Goal: Information Seeking & Learning: Learn about a topic

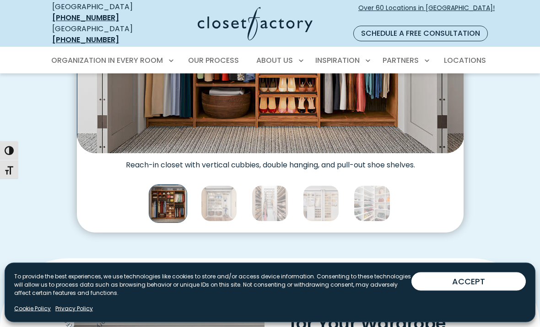
scroll to position [457, 0]
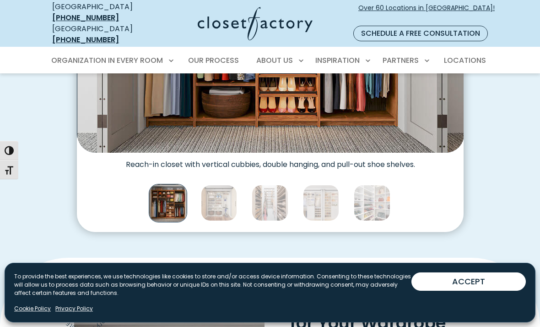
click at [219, 194] on img "Thumbnail Gallery" at bounding box center [219, 203] width 37 height 37
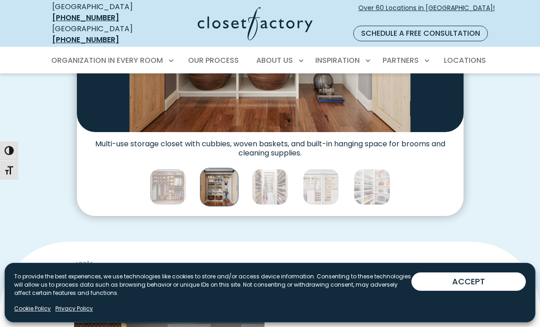
scroll to position [475, 0]
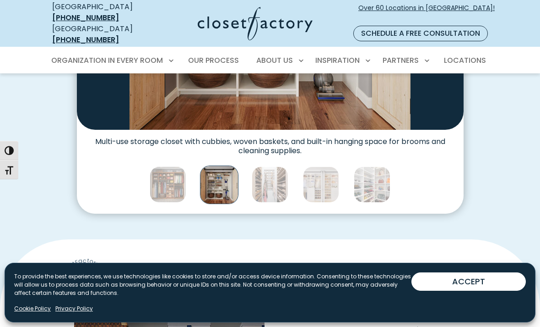
click at [274, 174] on img "Thumbnail Gallery" at bounding box center [270, 184] width 37 height 37
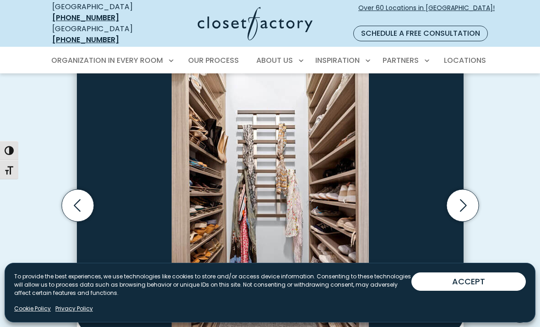
scroll to position [220, 0]
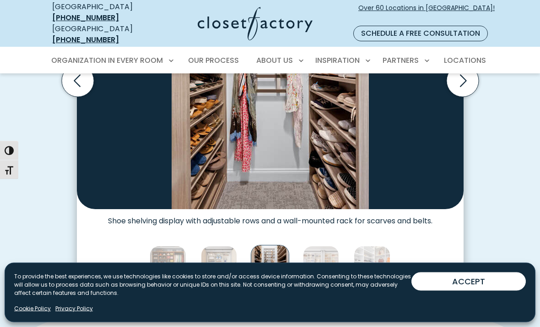
click at [321, 248] on img "Thumbnail Gallery" at bounding box center [321, 264] width 37 height 37
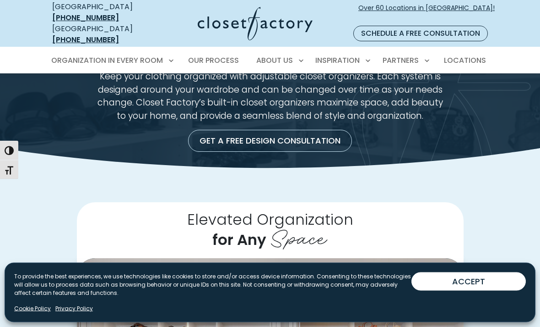
scroll to position [0, 0]
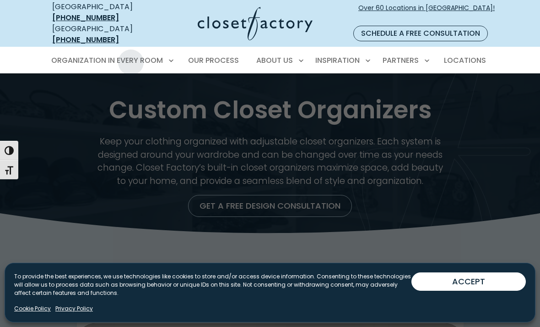
click at [123, 104] on link "Walk-In Closets" at bounding box center [111, 109] width 137 height 17
